Goal: Information Seeking & Learning: Learn about a topic

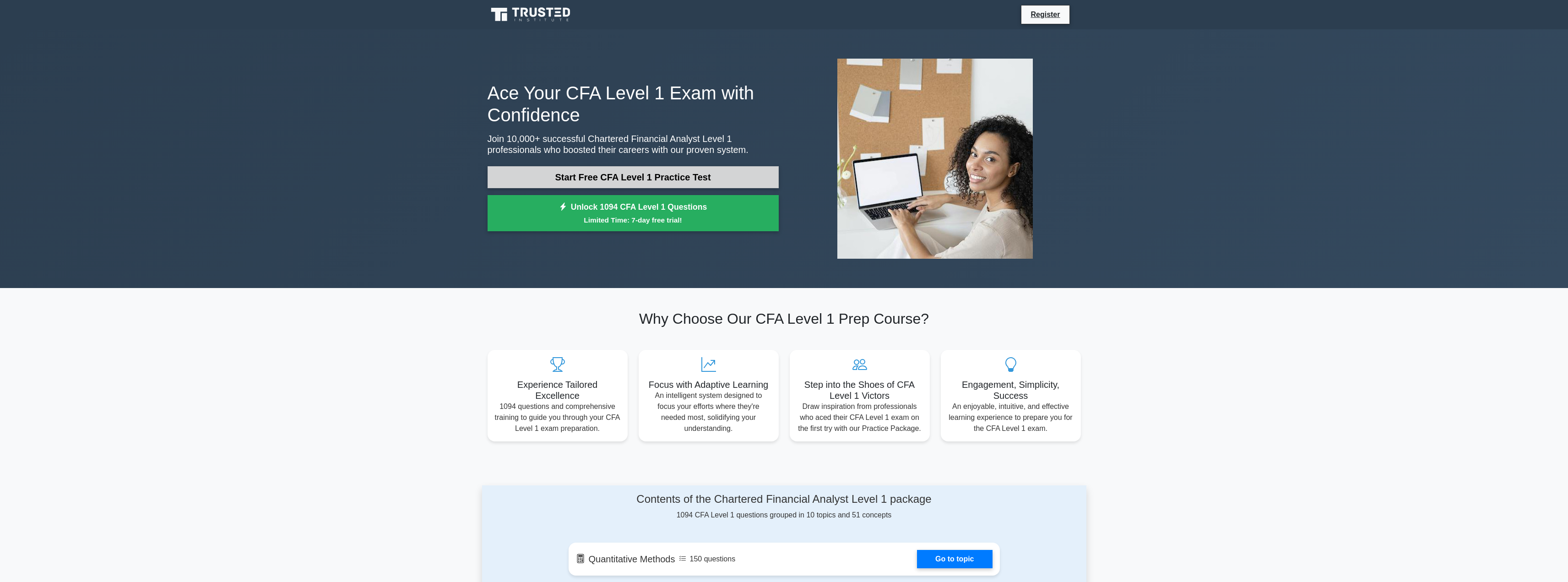
click at [550, 176] on link "Start Free CFA Level 1 Practice Test" at bounding box center [633, 177] width 291 height 22
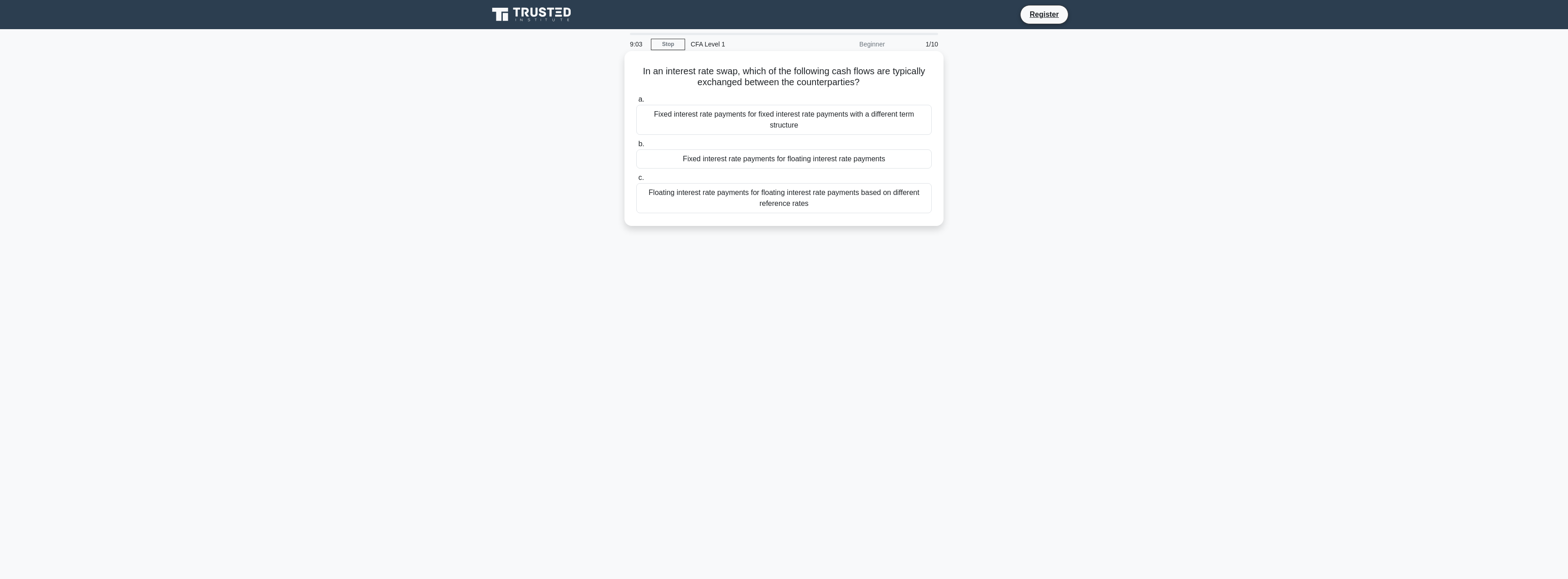
click at [768, 121] on div "Fixed interest rate payments for fixed interest rate payments with a different …" at bounding box center [784, 119] width 296 height 30
click at [637, 103] on input "a. Fixed interest rate payments for fixed interest rate payments with a differe…" at bounding box center [637, 99] width 0 height 6
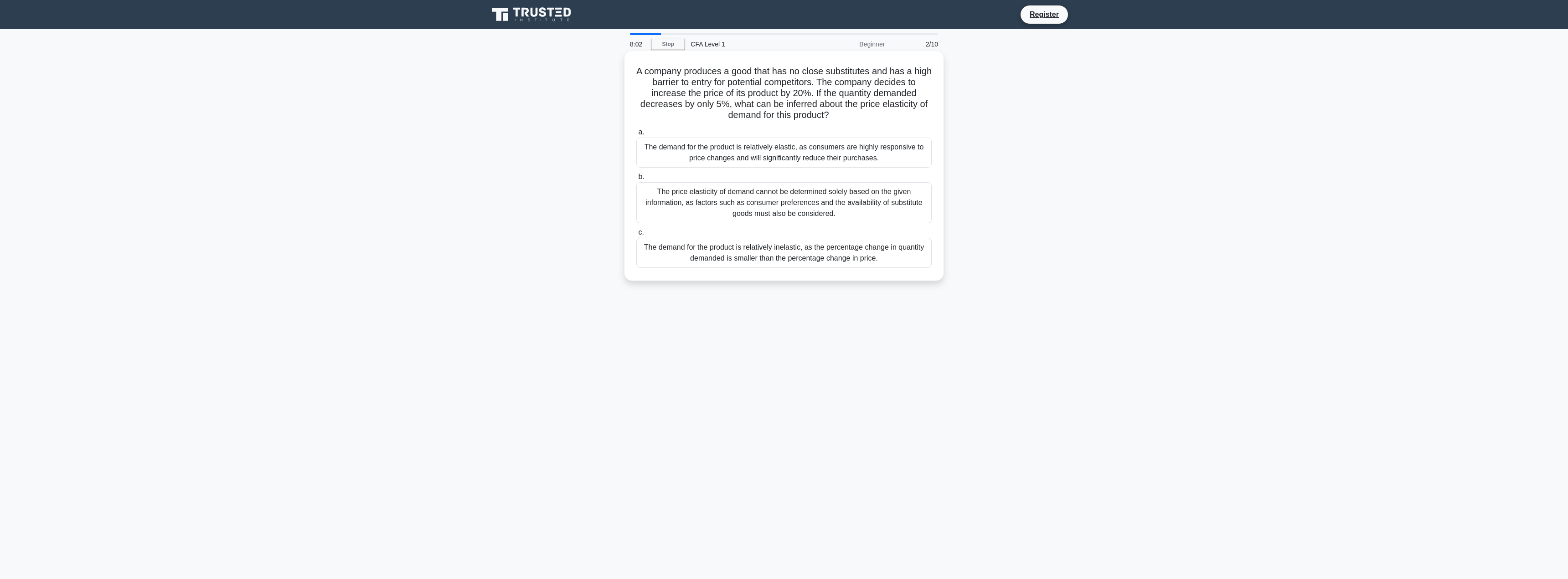
click at [764, 260] on div "The demand for the product is relatively inelastic, as the percentage change in…" at bounding box center [784, 252] width 296 height 30
click at [637, 236] on input "c. The demand for the product is relatively inelastic, as the percentage change…" at bounding box center [637, 232] width 0 height 6
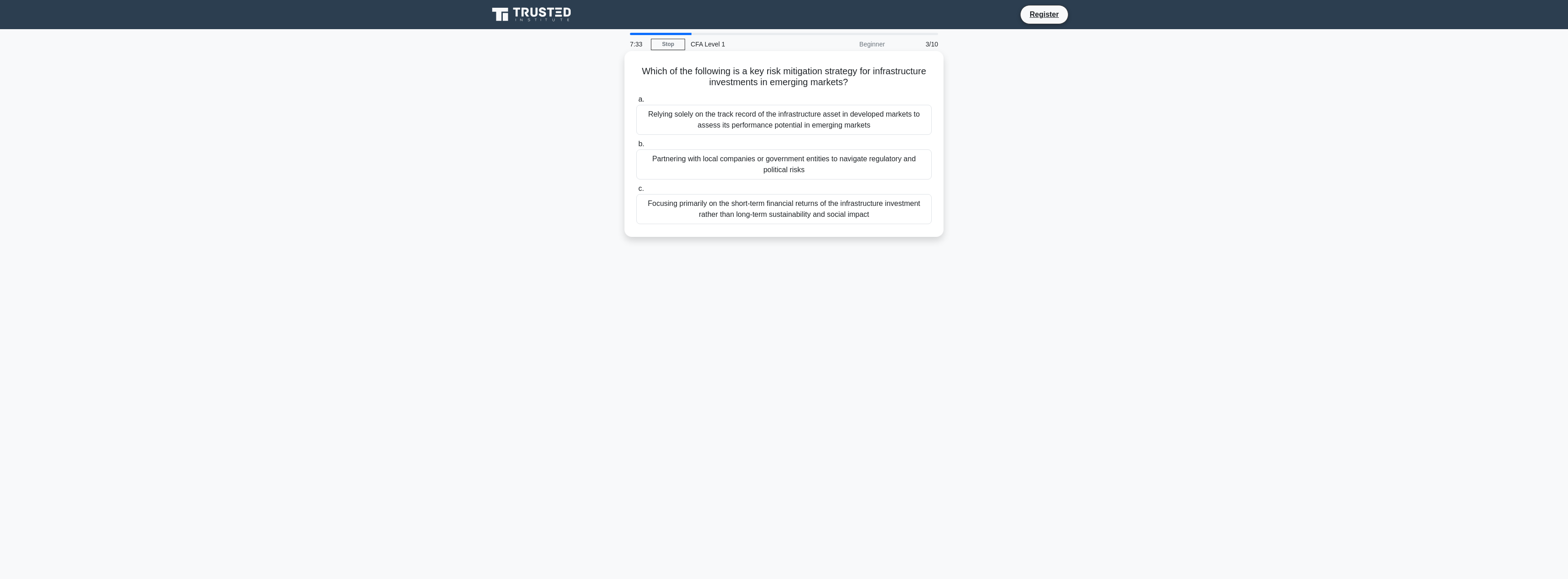
click at [816, 166] on div "Partnering with local companies or government entities to navigate regulatory a…" at bounding box center [784, 164] width 296 height 30
click at [637, 147] on input "b. Partnering with local companies or government entities to navigate regulator…" at bounding box center [637, 144] width 0 height 6
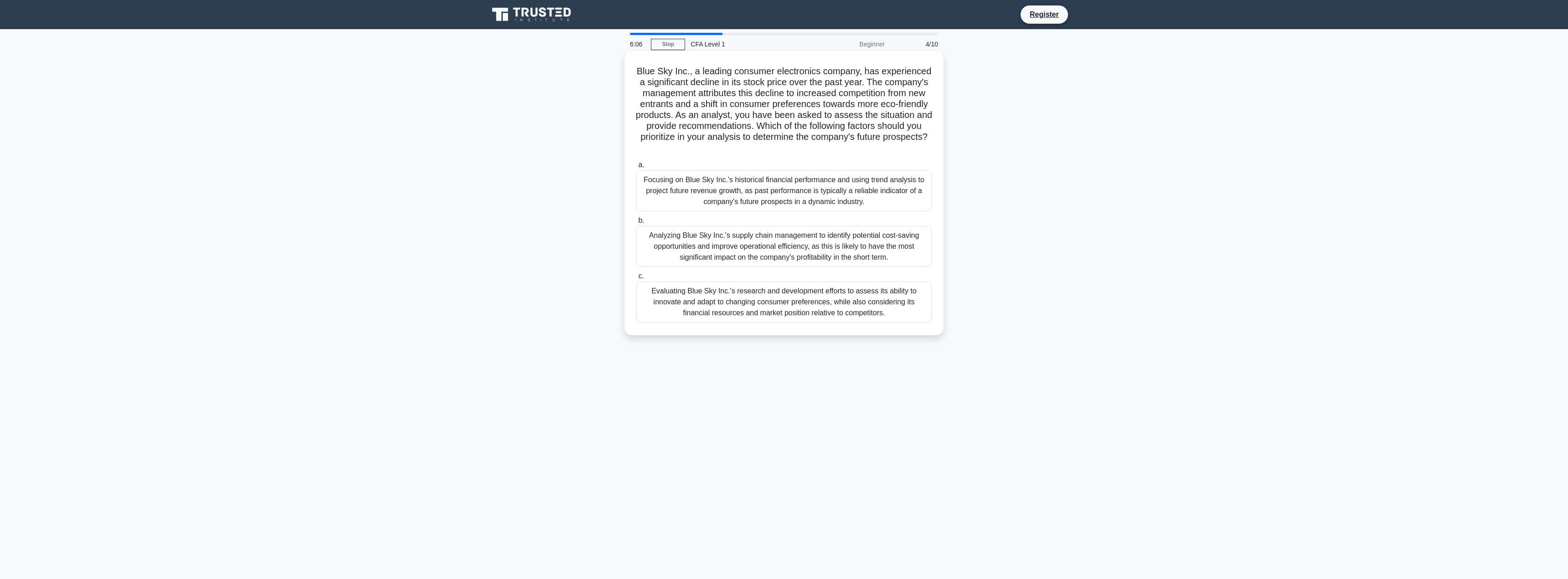
click at [857, 309] on div "Evaluating Blue Sky Inc.'s research and development efforts to assess its abili…" at bounding box center [784, 302] width 296 height 41
click at [637, 279] on input "c. Evaluating Blue Sky Inc.'s research and development efforts to assess its ab…" at bounding box center [637, 276] width 0 height 6
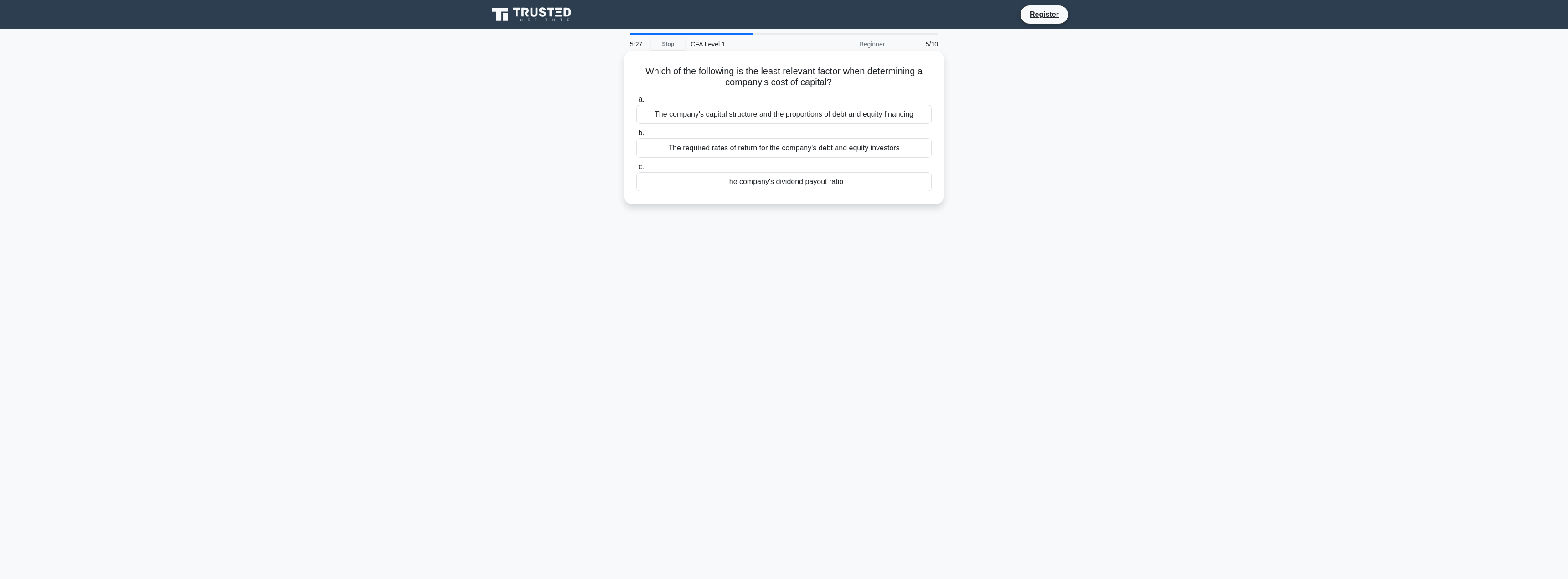
click at [761, 186] on div "The company's dividend payout ratio" at bounding box center [784, 182] width 296 height 19
click at [637, 170] on input "c. The company's dividend payout ratio" at bounding box center [637, 167] width 0 height 6
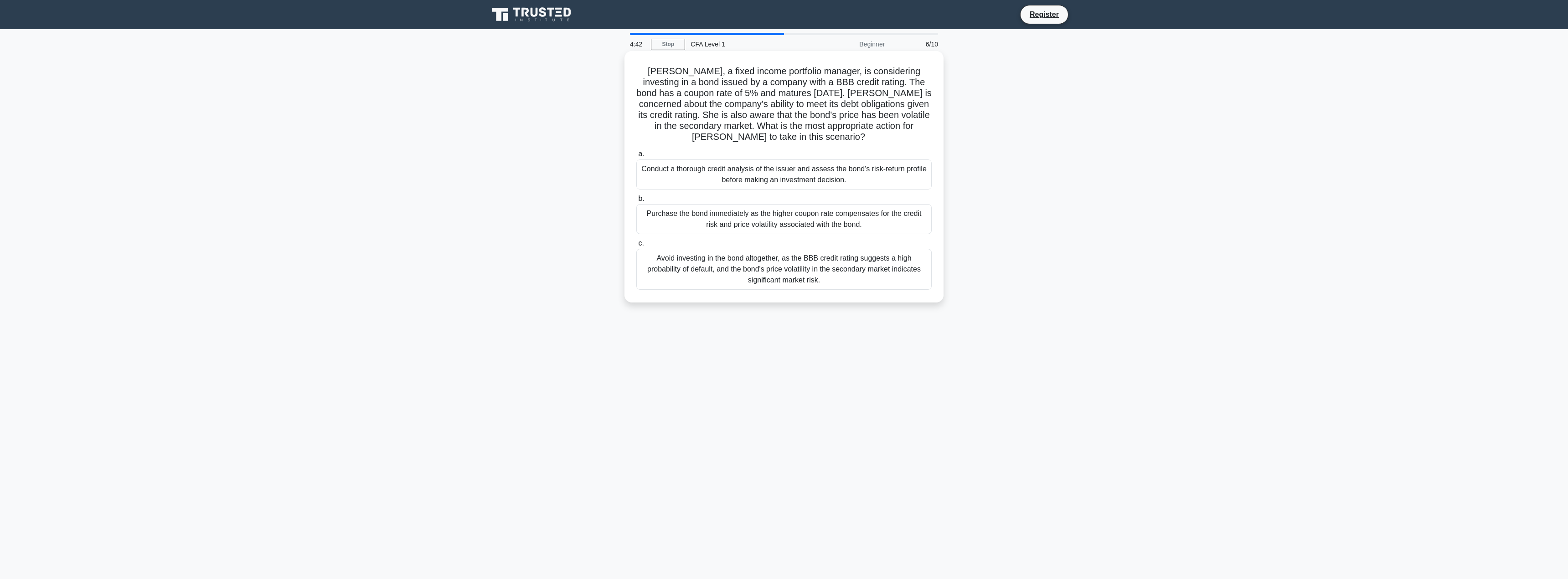
click at [780, 279] on div "Avoid investing in the bond altogether, as the BBB credit rating suggests a hig…" at bounding box center [784, 269] width 296 height 41
click at [637, 246] on input "c. Avoid investing in the bond altogether, as the BBB credit rating suggests a …" at bounding box center [637, 243] width 0 height 6
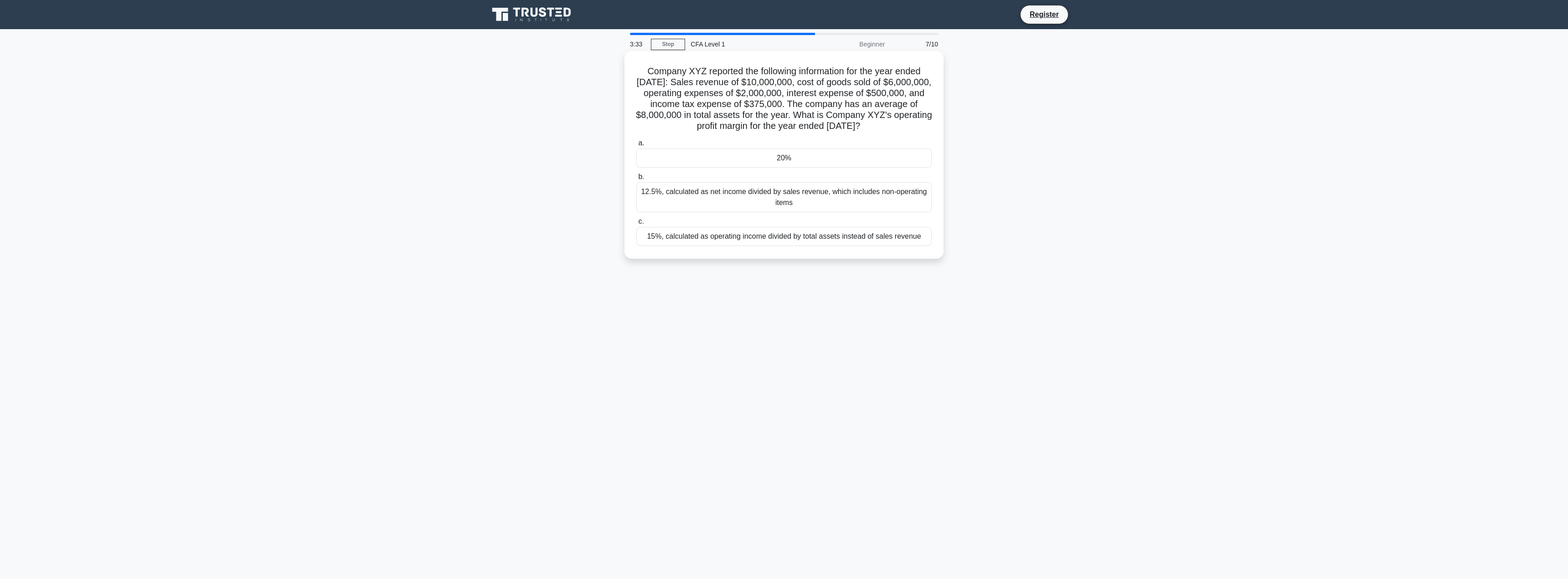
click at [786, 165] on div "20%" at bounding box center [784, 158] width 296 height 19
click at [637, 146] on input "a. 20%" at bounding box center [637, 143] width 0 height 6
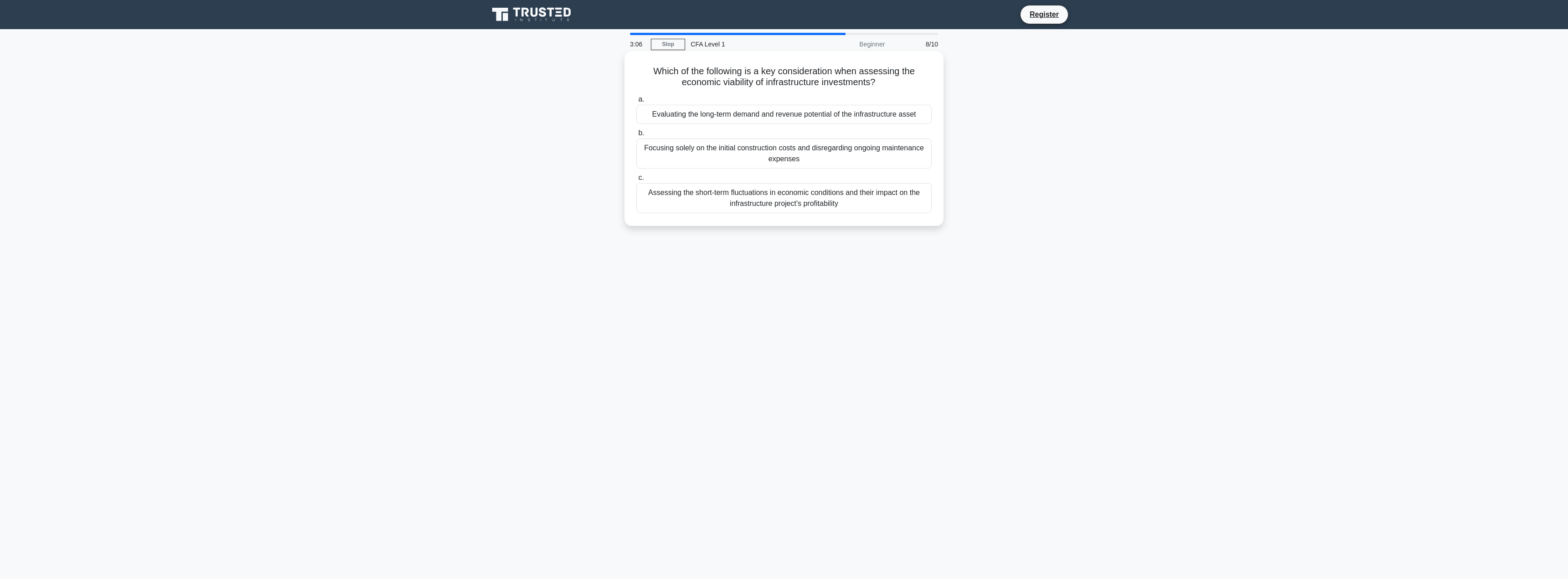
click at [795, 115] on div "Evaluating the long-term demand and revenue potential of the infrastructure ass…" at bounding box center [784, 114] width 296 height 19
click at [637, 103] on input "a. Evaluating the long-term demand and revenue potential of the infrastructure …" at bounding box center [637, 99] width 0 height 6
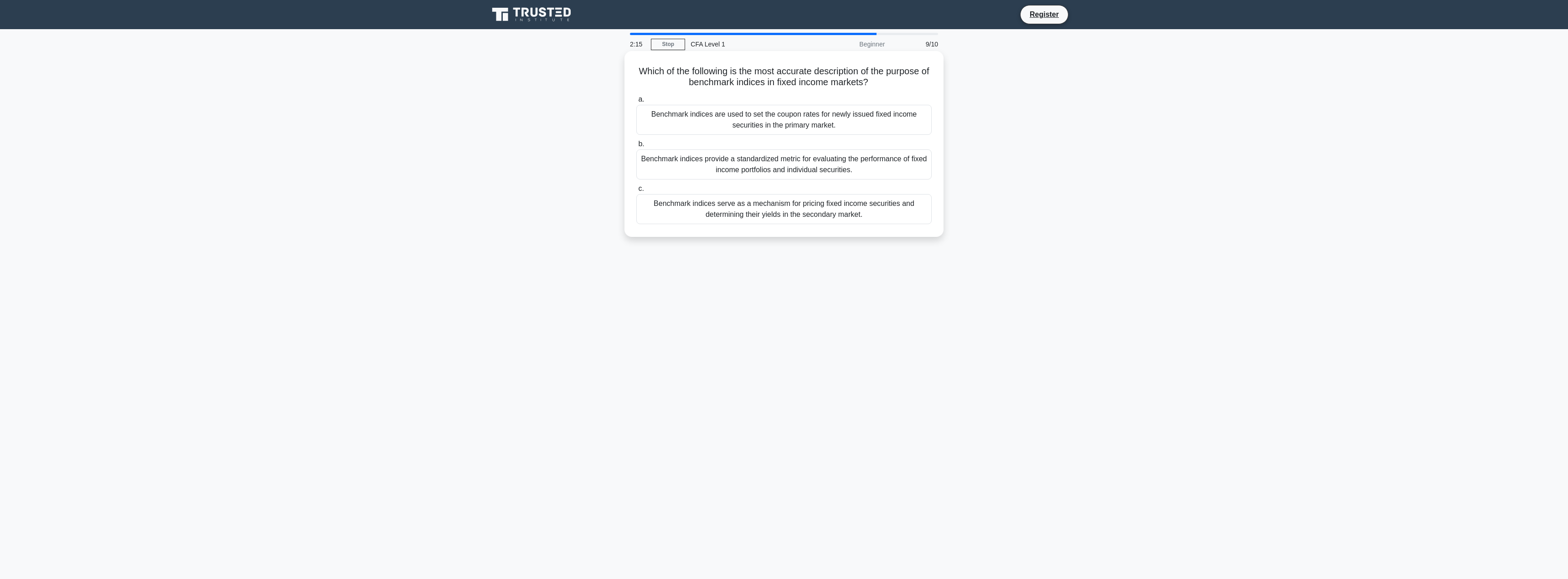
click at [722, 124] on div "Benchmark indices are used to set the coupon rates for newly issued fixed incom…" at bounding box center [784, 119] width 296 height 30
click at [637, 103] on input "a. Benchmark indices are used to set the coupon rates for newly issued fixed in…" at bounding box center [637, 99] width 0 height 6
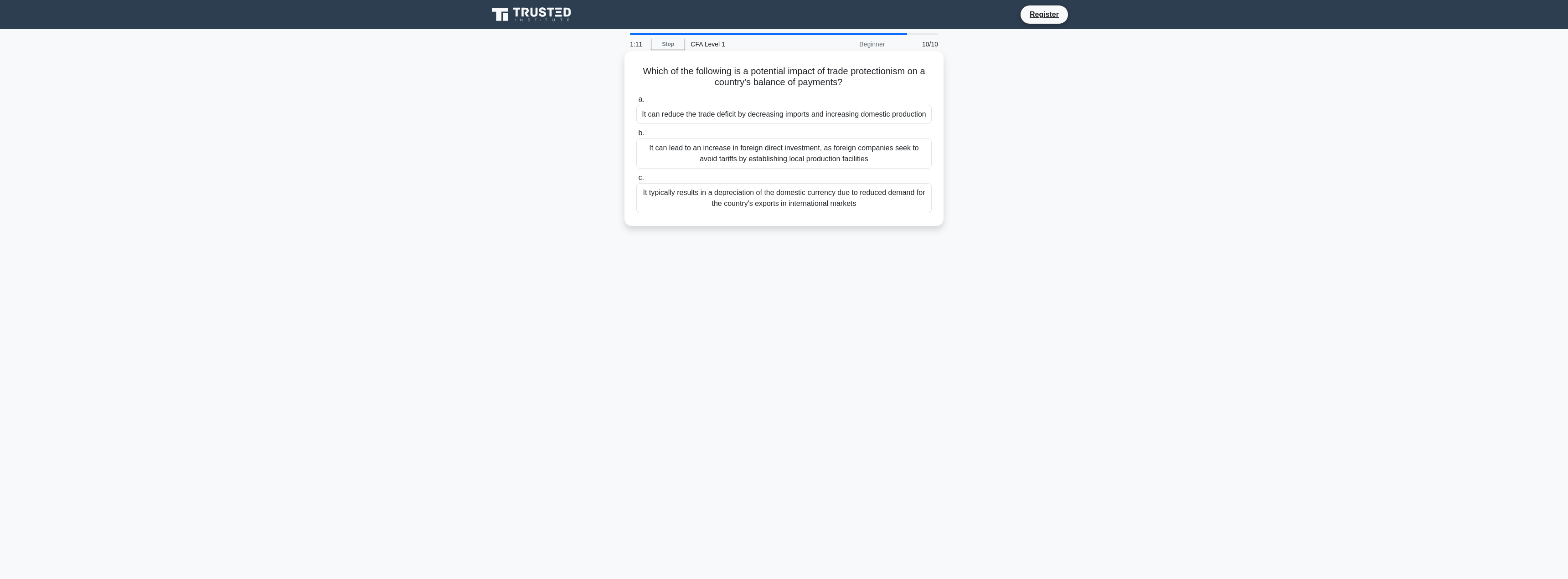
click at [780, 199] on div "It typically results in a depreciation of the domestic currency due to reduced …" at bounding box center [784, 198] width 296 height 30
click at [637, 181] on input "c. It typically results in a depreciation of the domestic currency due to reduc…" at bounding box center [637, 177] width 0 height 6
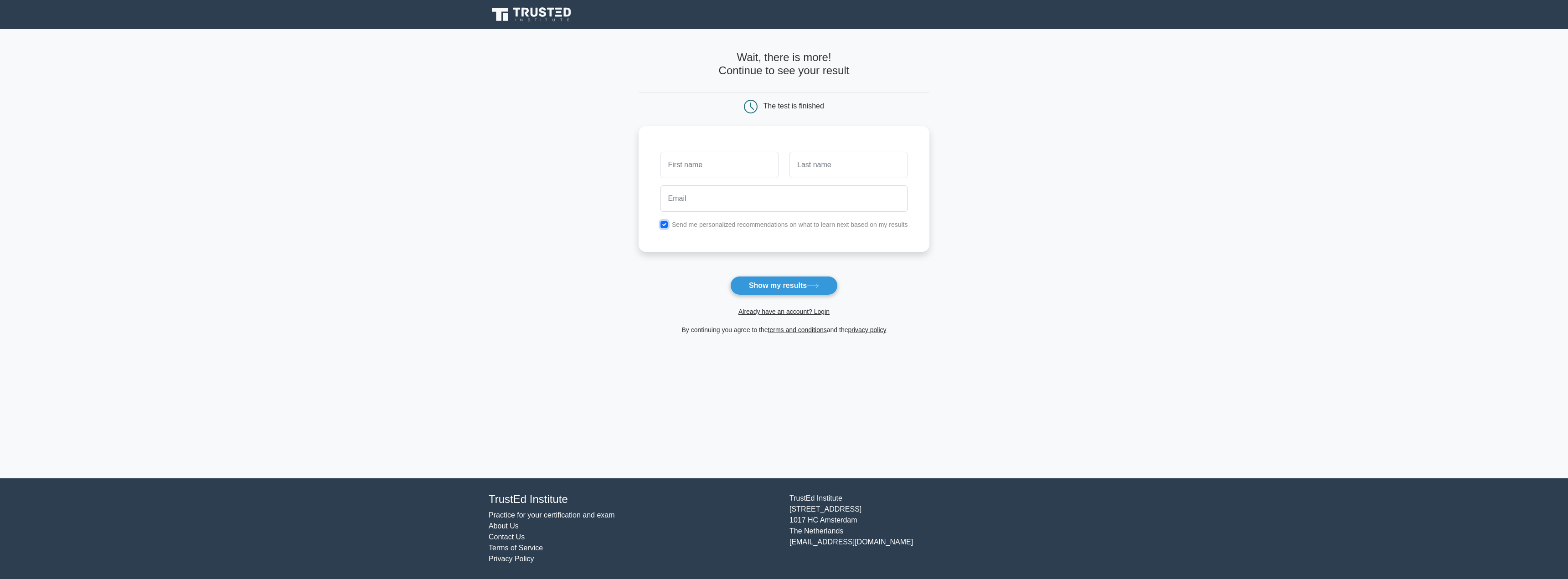
click at [663, 224] on input "checkbox" at bounding box center [664, 224] width 7 height 7
checkbox input "false"
click at [699, 171] on input "text" at bounding box center [719, 165] width 118 height 26
type input "sun"
click at [823, 171] on input "text" at bounding box center [848, 165] width 118 height 26
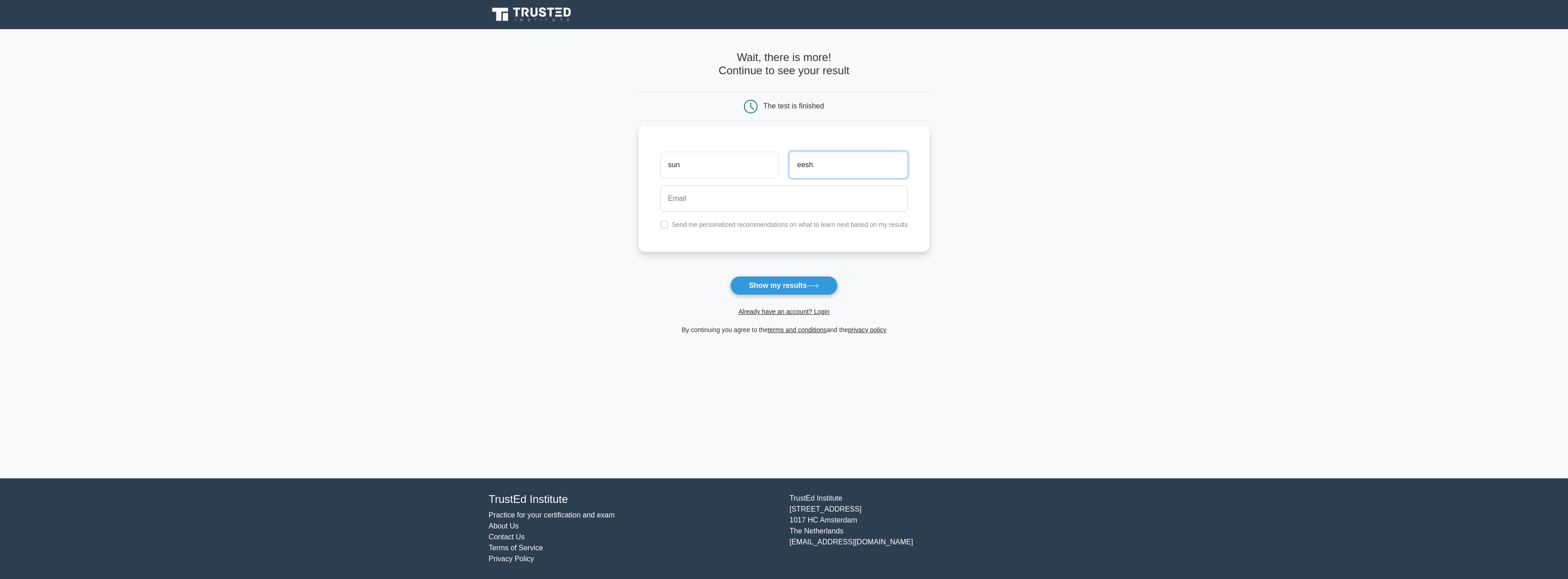
type input "eesh"
click at [746, 202] on input "email" at bounding box center [784, 198] width 248 height 26
type input "[PERSON_NAME][EMAIL_ADDRESS][DOMAIN_NAME]"
click at [730, 276] on button "Show my results" at bounding box center [784, 285] width 107 height 19
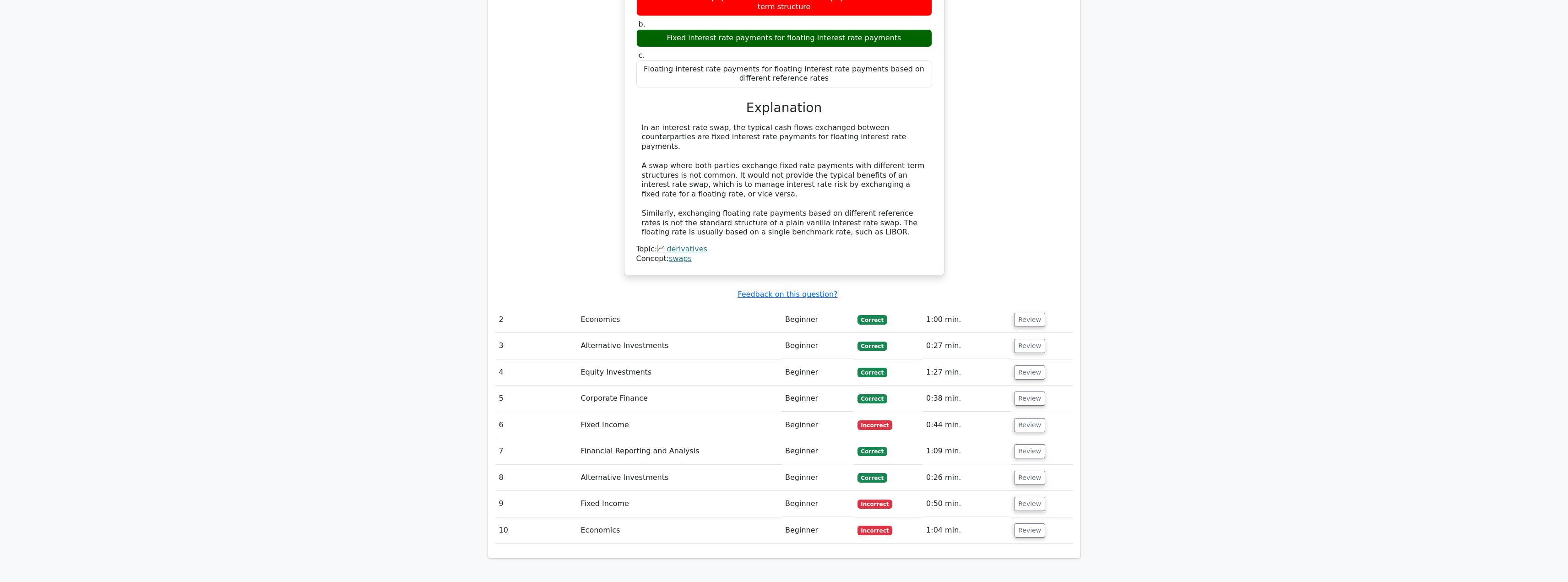
scroll to position [916, 0]
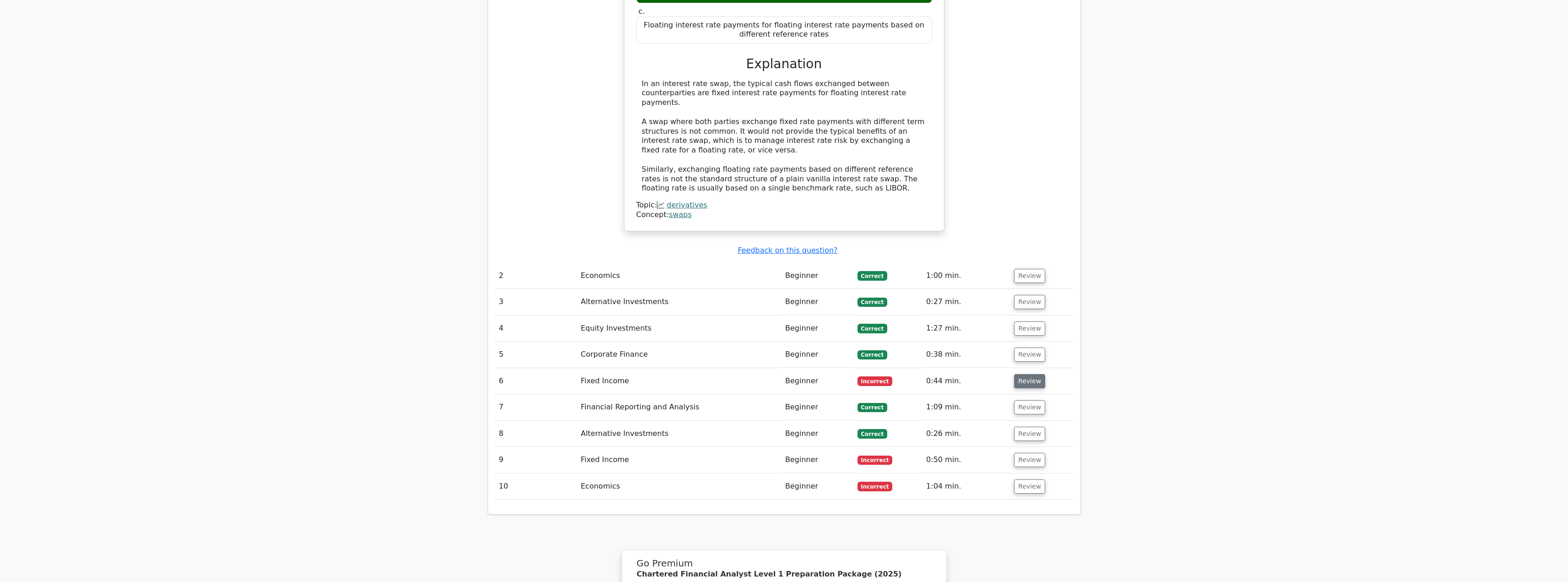
click at [1023, 374] on button "Review" at bounding box center [1030, 381] width 31 height 14
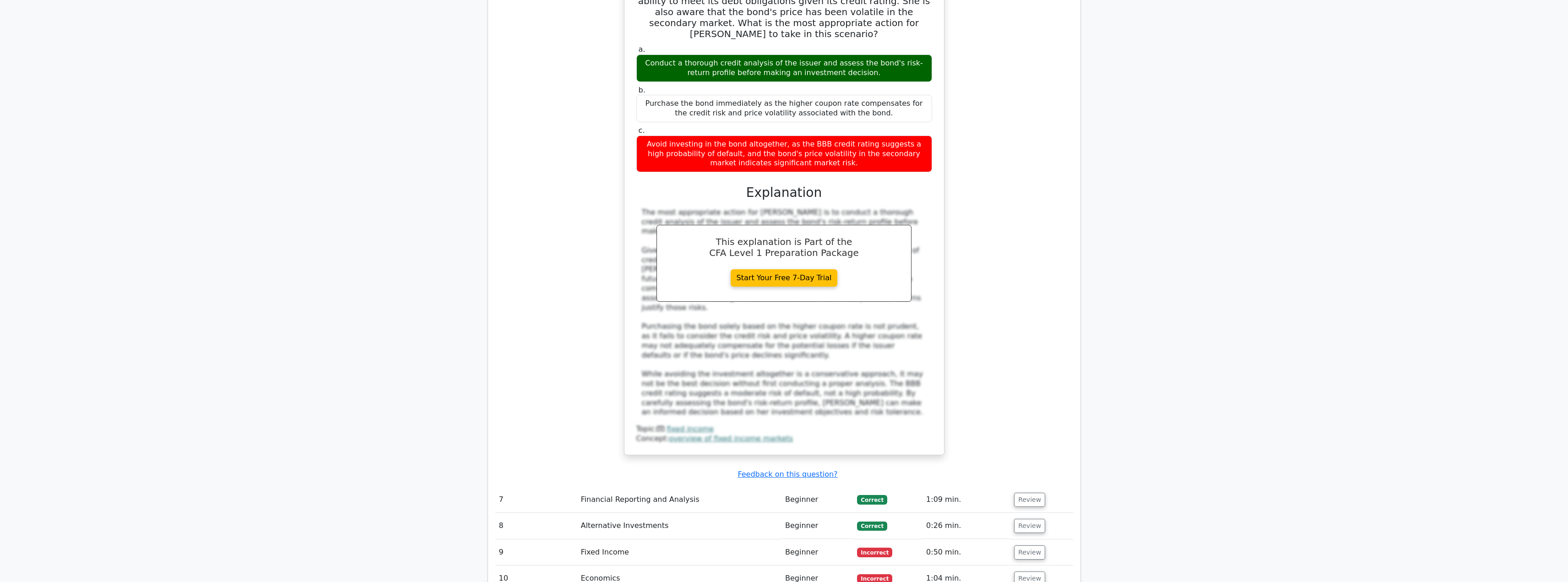
scroll to position [1680, 0]
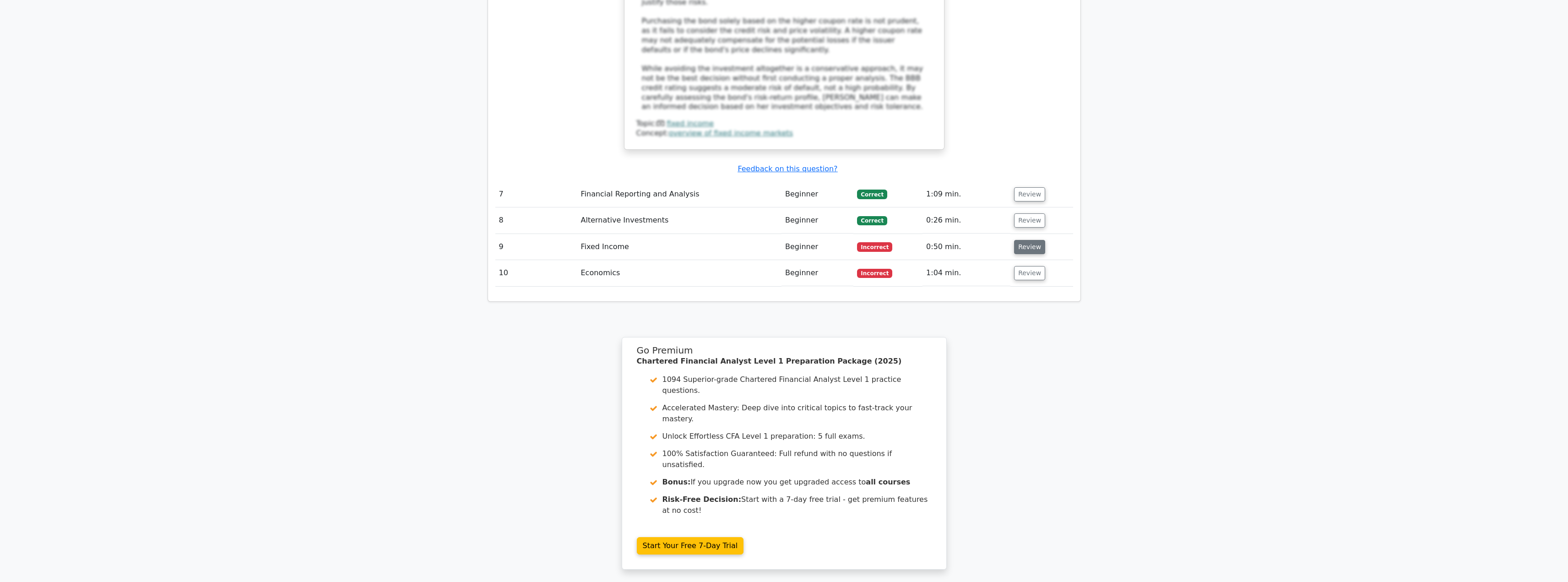
click at [1031, 240] on button "Review" at bounding box center [1030, 247] width 31 height 14
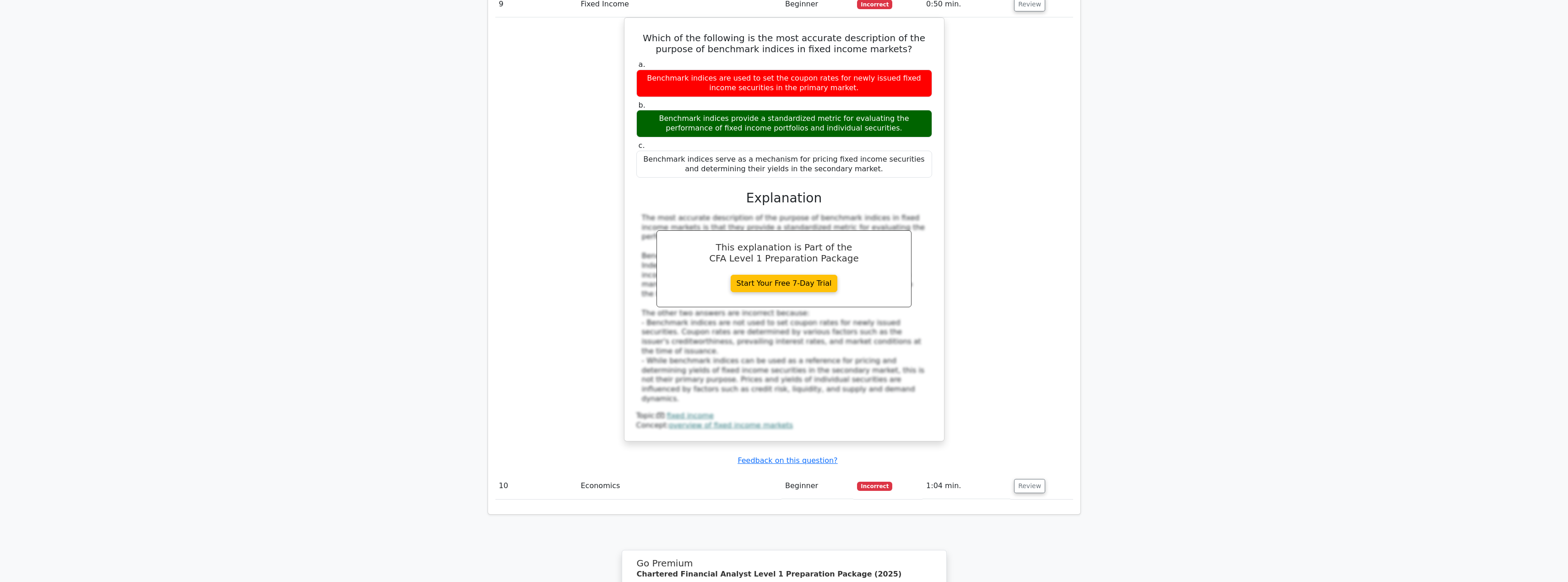
scroll to position [1984, 0]
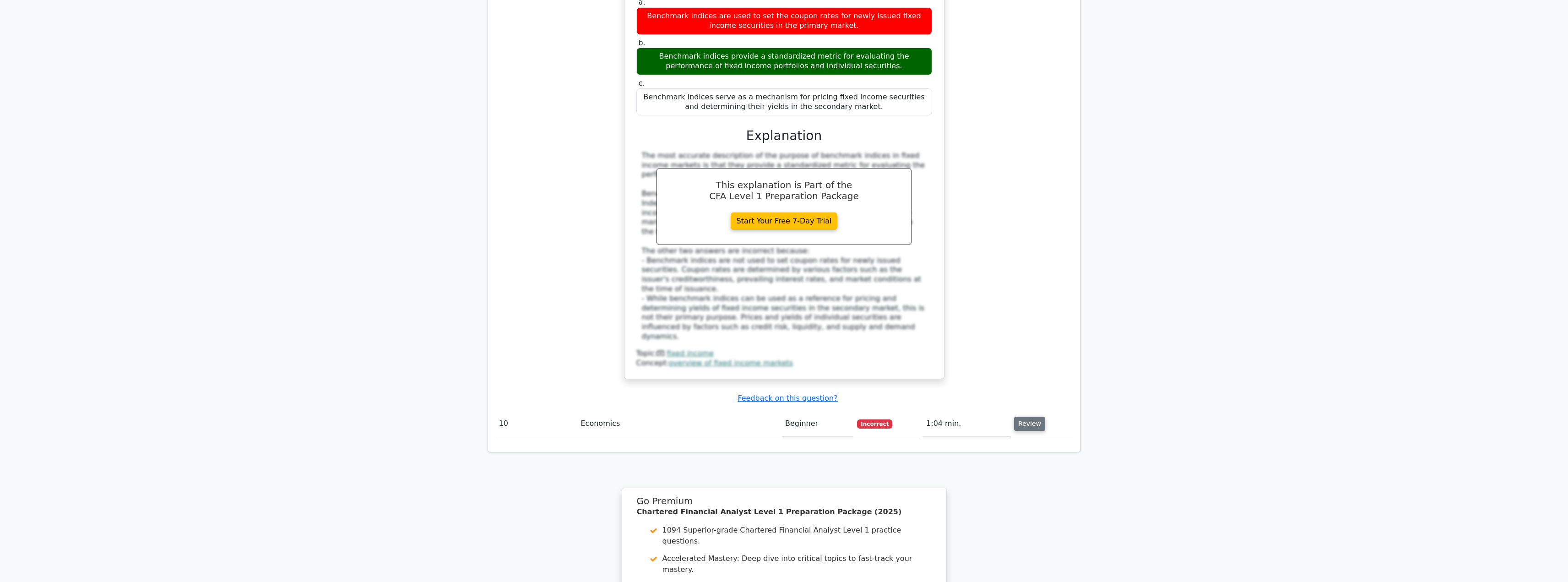
click at [1019, 416] on button "Review" at bounding box center [1030, 423] width 31 height 14
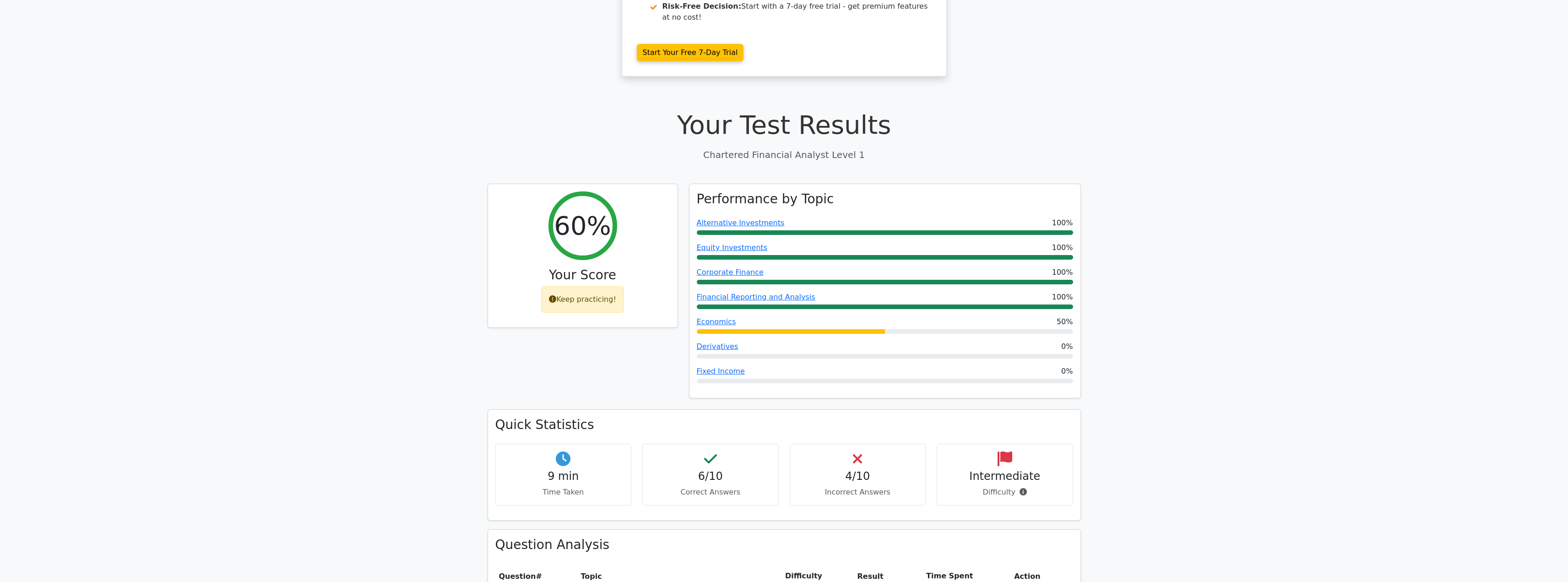
scroll to position [0, 0]
